Goal: Information Seeking & Learning: Learn about a topic

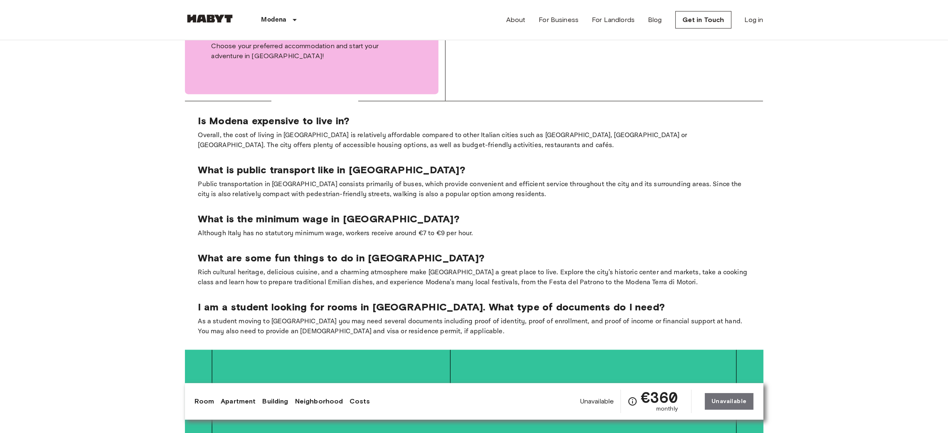
scroll to position [1434, 0]
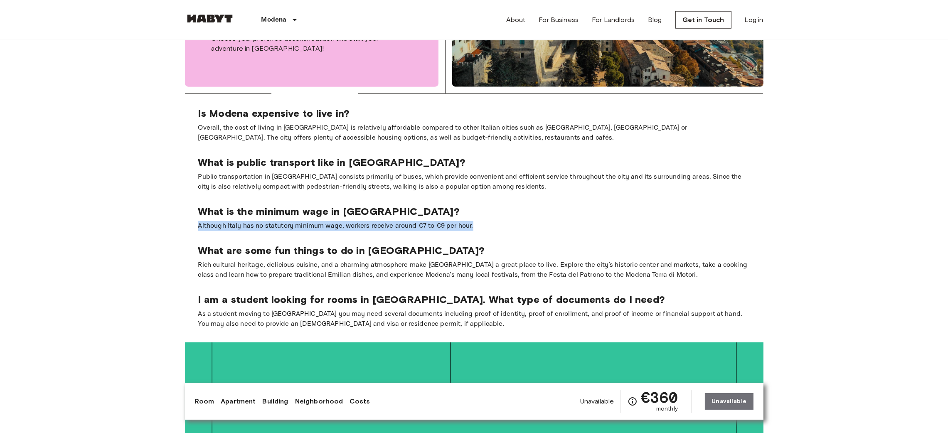
drag, startPoint x: 483, startPoint y: 219, endPoint x: 198, endPoint y: 224, distance: 285.3
click at [198, 224] on section "Is Modena expensive to live in? Overall, the cost of living in [GEOGRAPHIC_DATA…" at bounding box center [474, 218] width 579 height 249
click at [500, 221] on p "Although Italy has no statutory minimum wage, workers receive around €7 to €9 p…" at bounding box center [474, 226] width 552 height 10
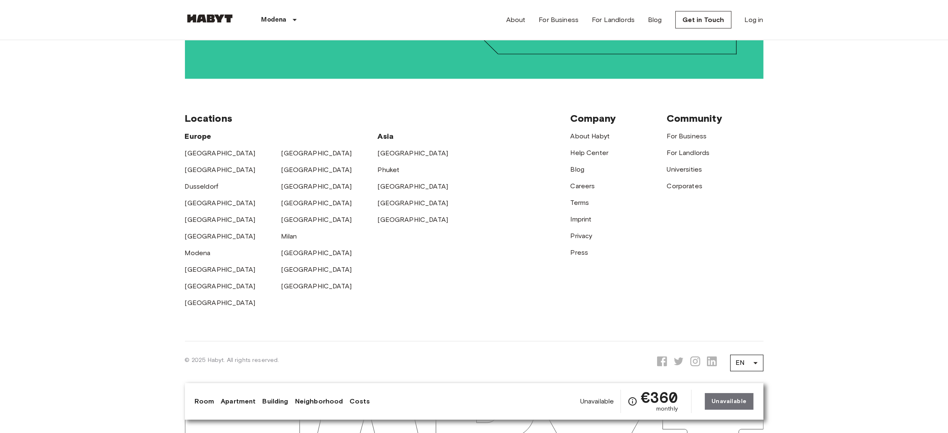
scroll to position [1973, 0]
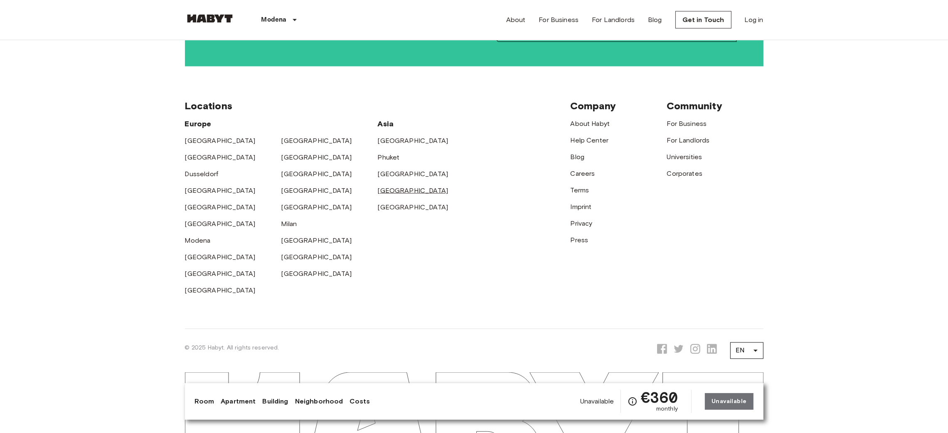
click at [390, 187] on link "[GEOGRAPHIC_DATA]" at bounding box center [413, 191] width 71 height 8
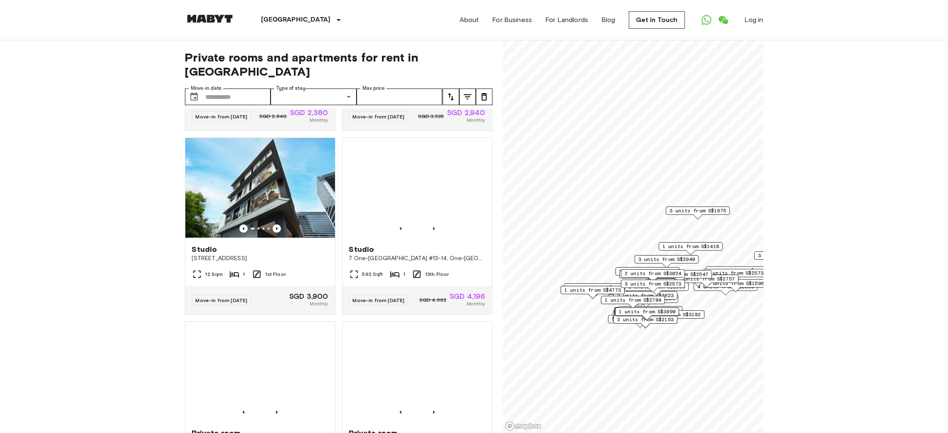
scroll to position [166, 0]
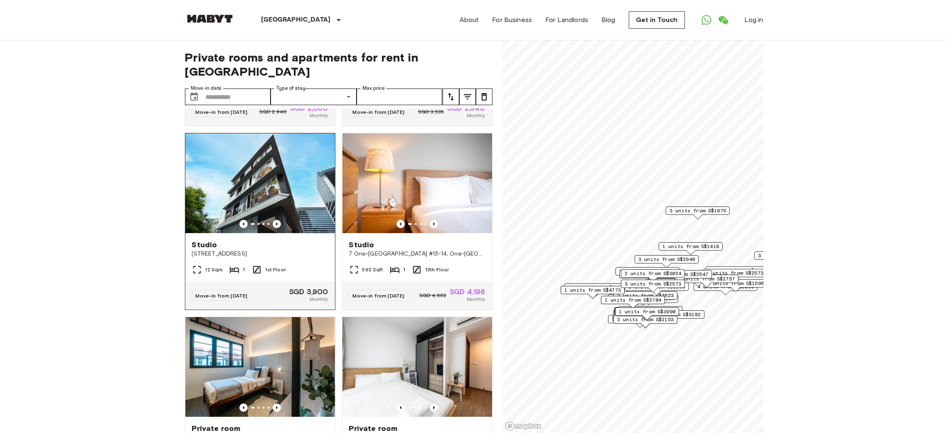
click at [275, 220] on icon "Previous image" at bounding box center [277, 224] width 8 height 8
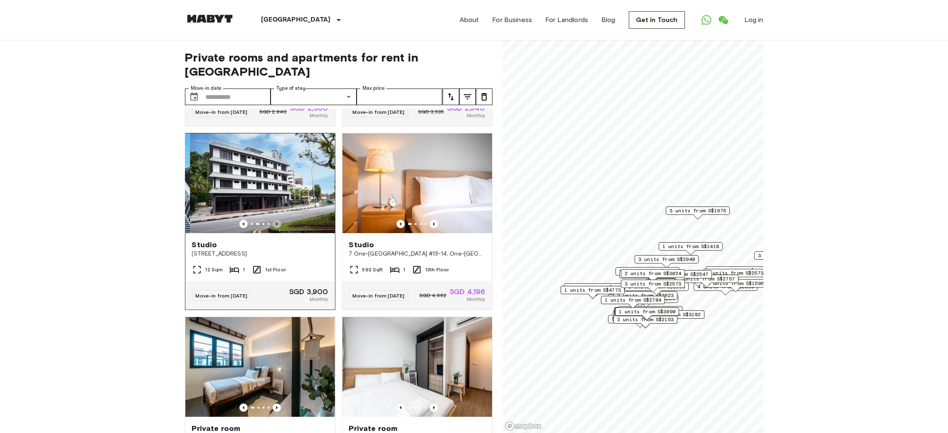
click at [275, 220] on icon "Previous image" at bounding box center [277, 224] width 8 height 8
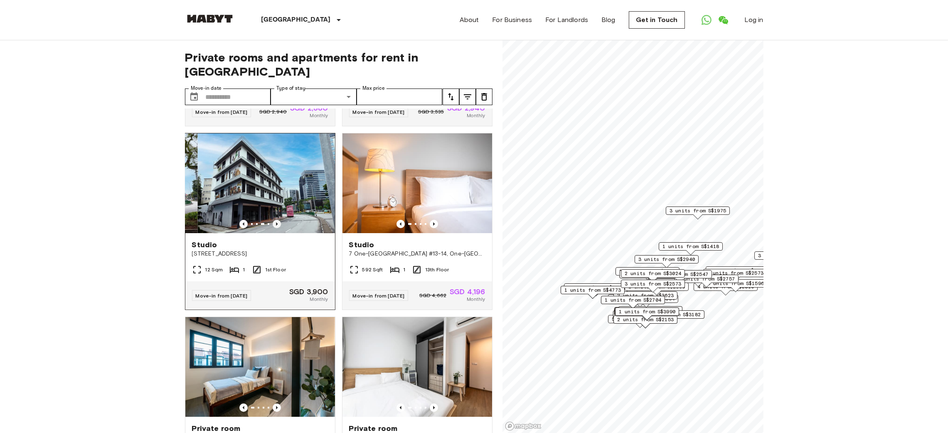
click at [275, 220] on icon "Previous image" at bounding box center [277, 224] width 8 height 8
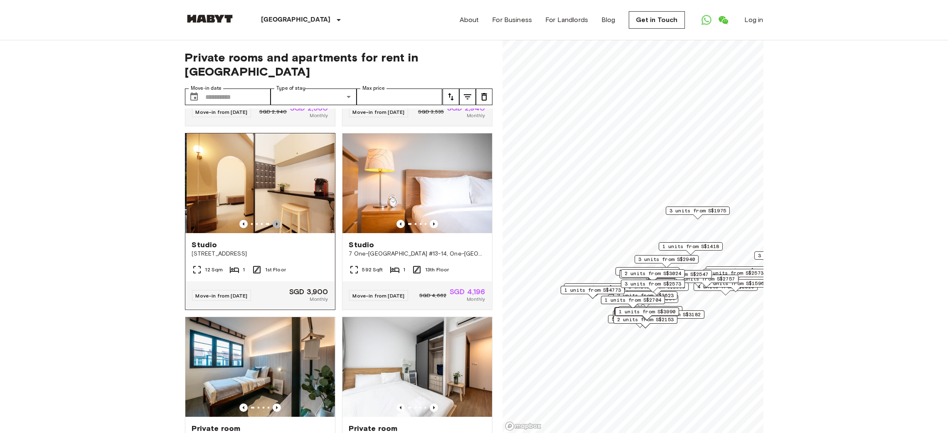
click at [275, 220] on icon "Previous image" at bounding box center [277, 224] width 8 height 8
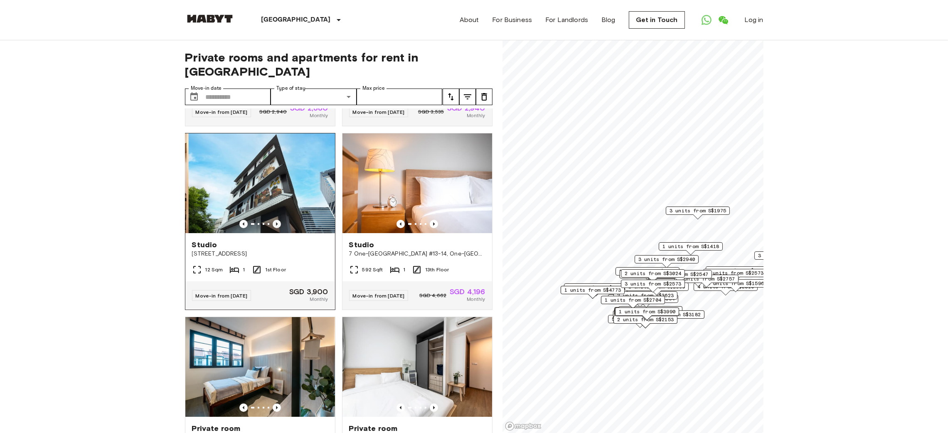
click at [275, 220] on icon "Previous image" at bounding box center [277, 224] width 8 height 8
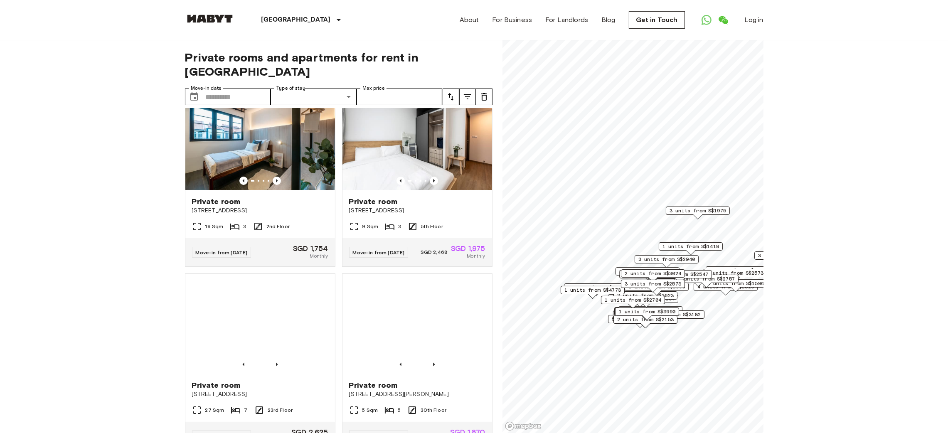
scroll to position [395, 0]
